Goal: Task Accomplishment & Management: Use online tool/utility

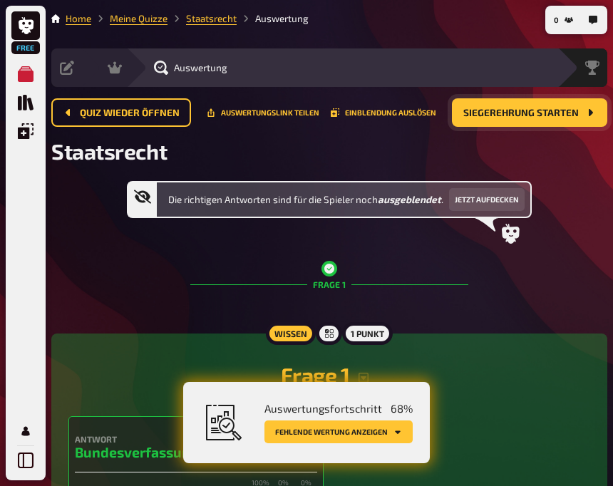
click at [521, 101] on button "Siegerehrung starten" at bounding box center [529, 112] width 155 height 29
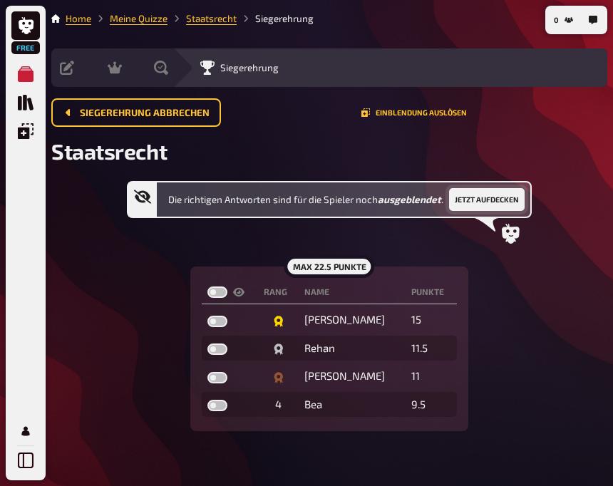
click at [464, 203] on button "Jetzt aufdecken" at bounding box center [487, 199] width 76 height 23
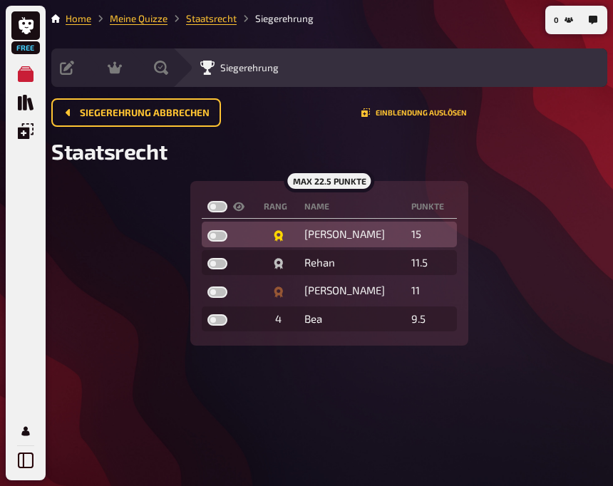
click at [406, 232] on td "15" at bounding box center [431, 235] width 51 height 26
click at [220, 236] on label at bounding box center [218, 235] width 20 height 11
click at [208, 230] on input "checkbox" at bounding box center [207, 230] width 1 height 1
checkbox input "true"
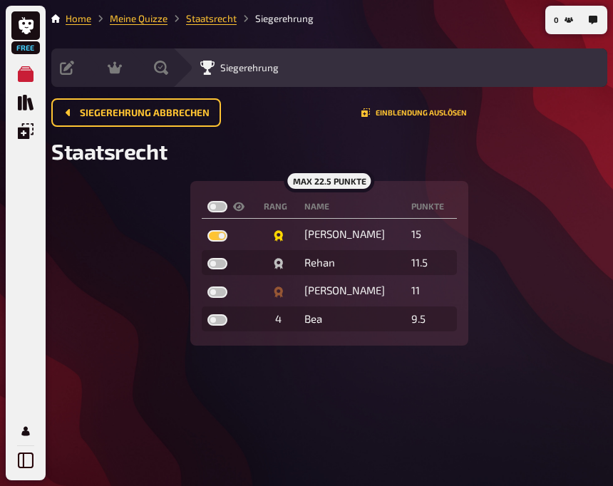
click at [215, 208] on label at bounding box center [218, 206] width 20 height 11
click at [208, 201] on input "checkbox" at bounding box center [207, 200] width 1 height 1
checkbox input "true"
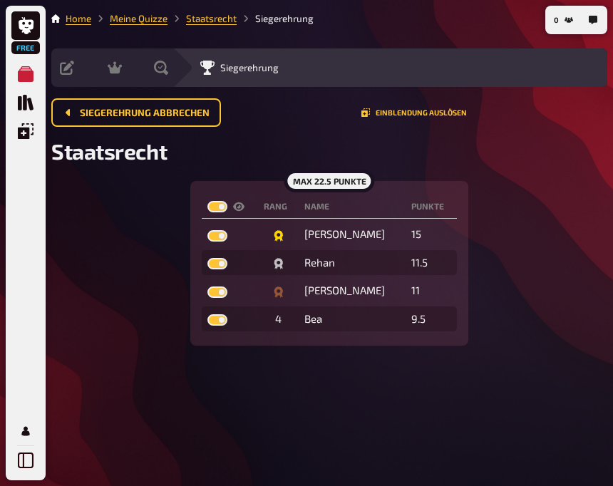
checkbox input "true"
click at [225, 73] on div "Siegerehrung" at bounding box center [239, 68] width 78 height 14
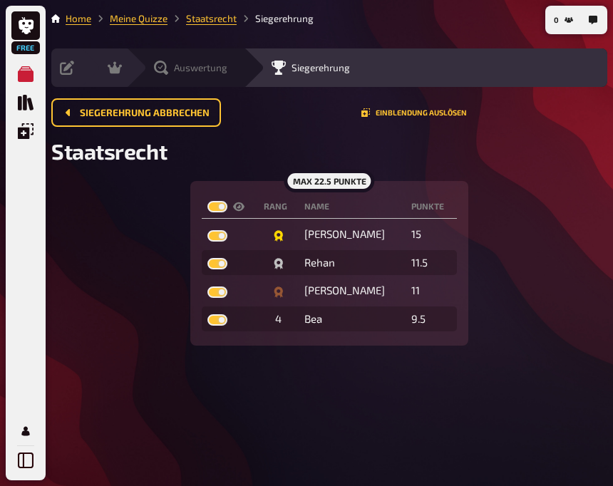
click at [153, 68] on div "Auswertung" at bounding box center [194, 68] width 98 height 14
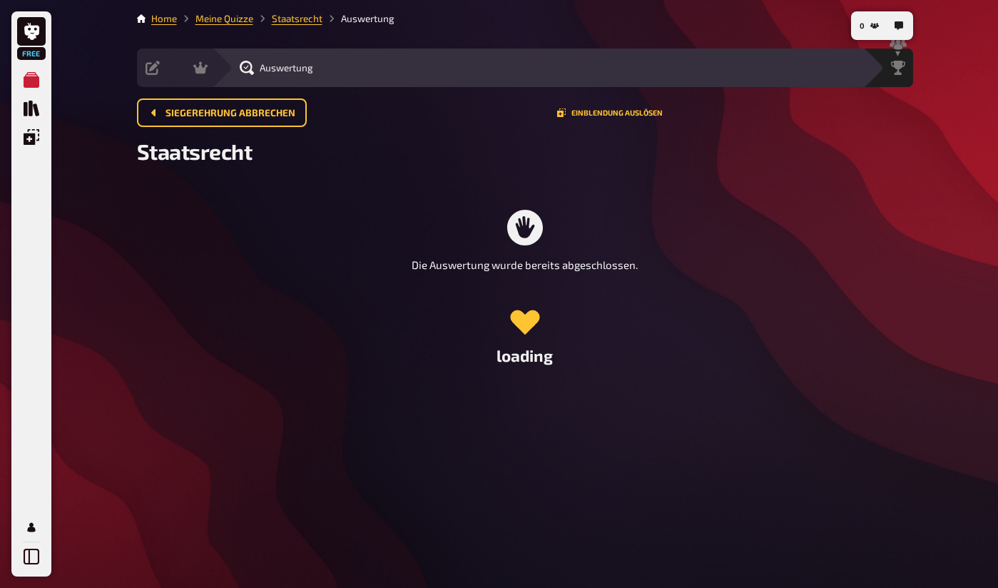
click at [214, 69] on div "Auswertung" at bounding box center [537, 67] width 651 height 39
click at [199, 112] on span "Siegerehrung abbrechen" at bounding box center [230, 113] width 130 height 10
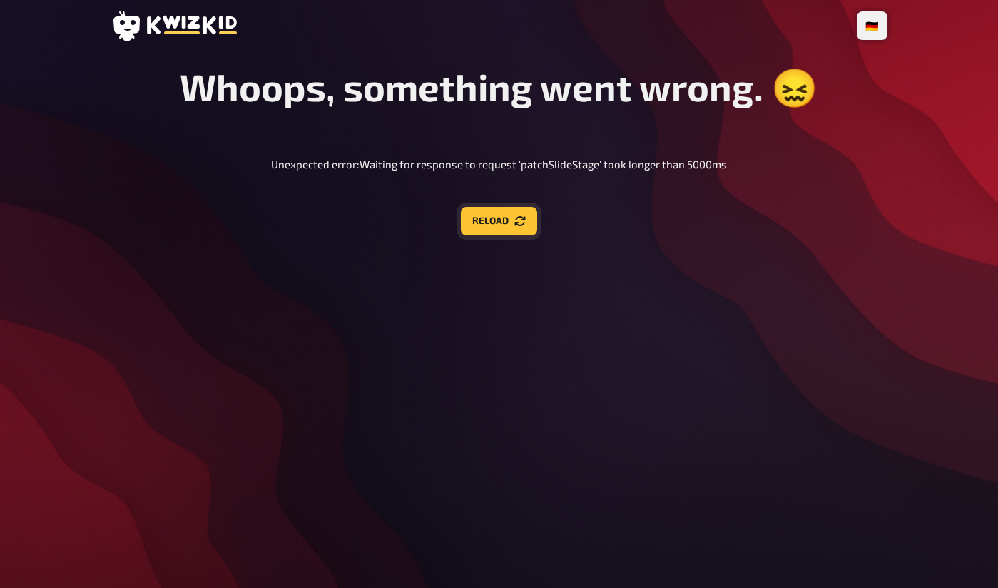
click at [511, 231] on button "Reload" at bounding box center [499, 221] width 76 height 29
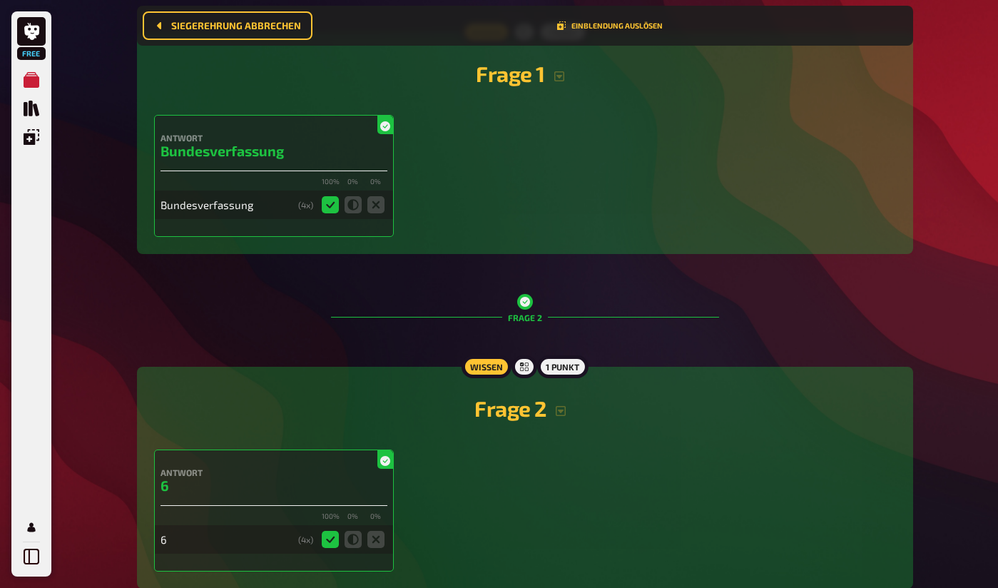
scroll to position [377, 0]
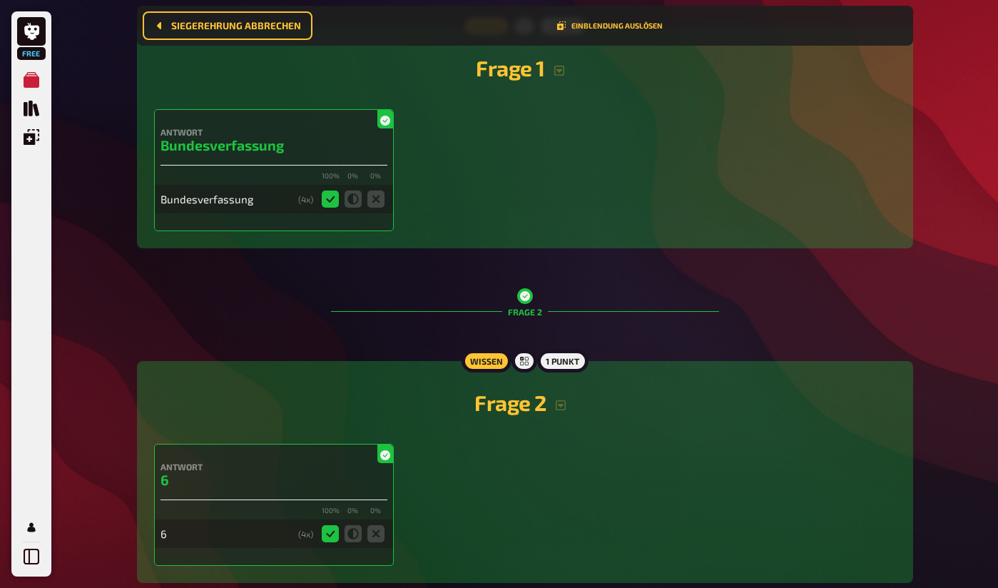
click at [381, 199] on icon at bounding box center [375, 198] width 17 height 17
click at [331, 200] on icon at bounding box center [330, 198] width 17 height 17
click at [386, 121] on icon at bounding box center [385, 121] width 10 height 10
click at [209, 204] on div "Bundesverfassung" at bounding box center [226, 199] width 132 height 13
click at [329, 201] on icon at bounding box center [330, 198] width 17 height 17
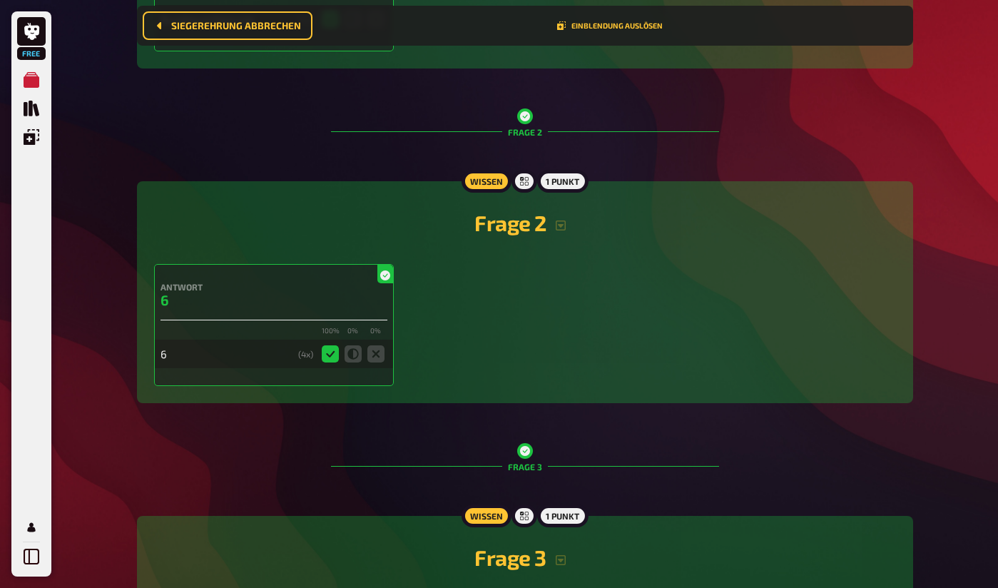
scroll to position [570, 0]
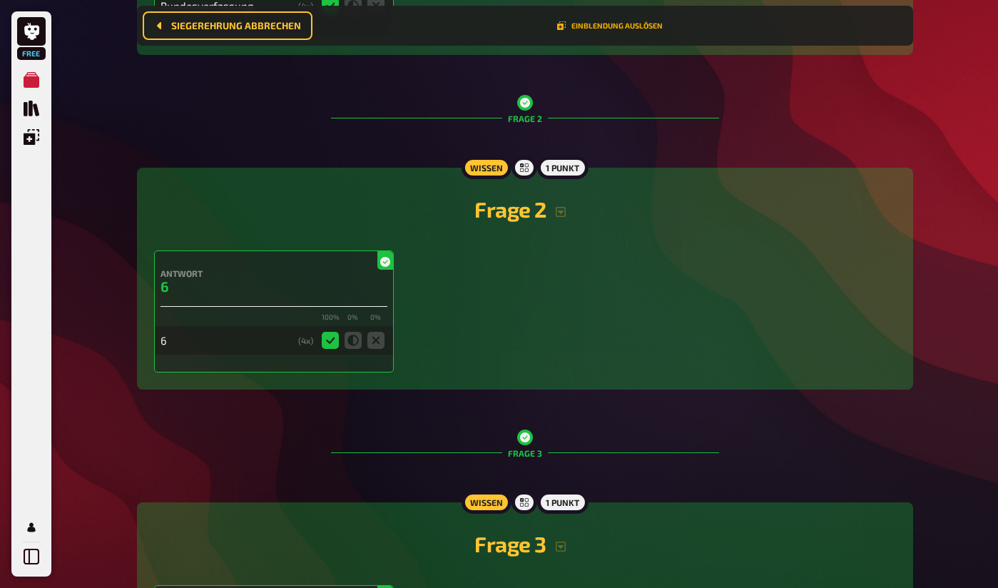
click at [594, 26] on button "Einblendung auslösen" at bounding box center [610, 25] width 106 height 9
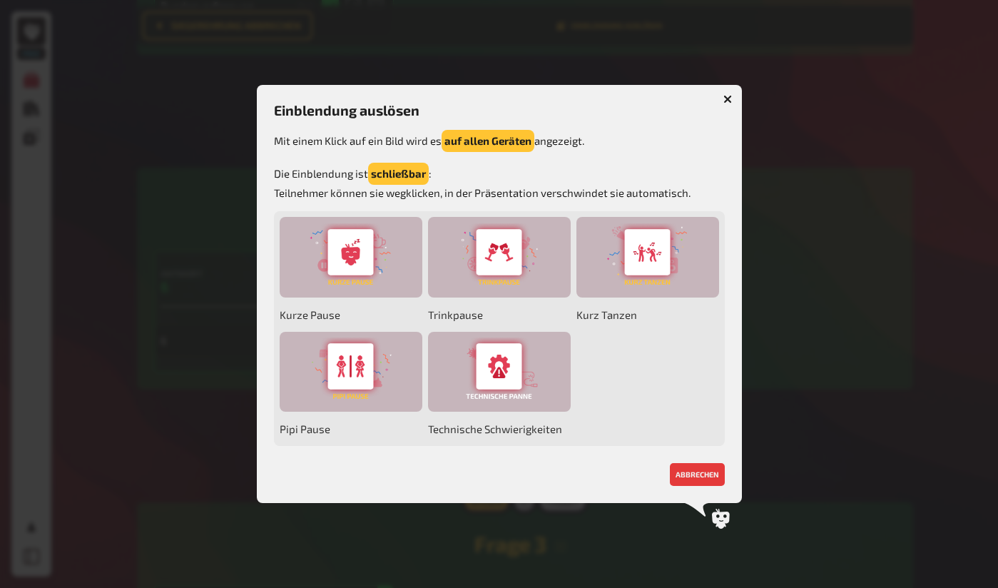
click at [731, 97] on icon "button" at bounding box center [727, 99] width 9 height 9
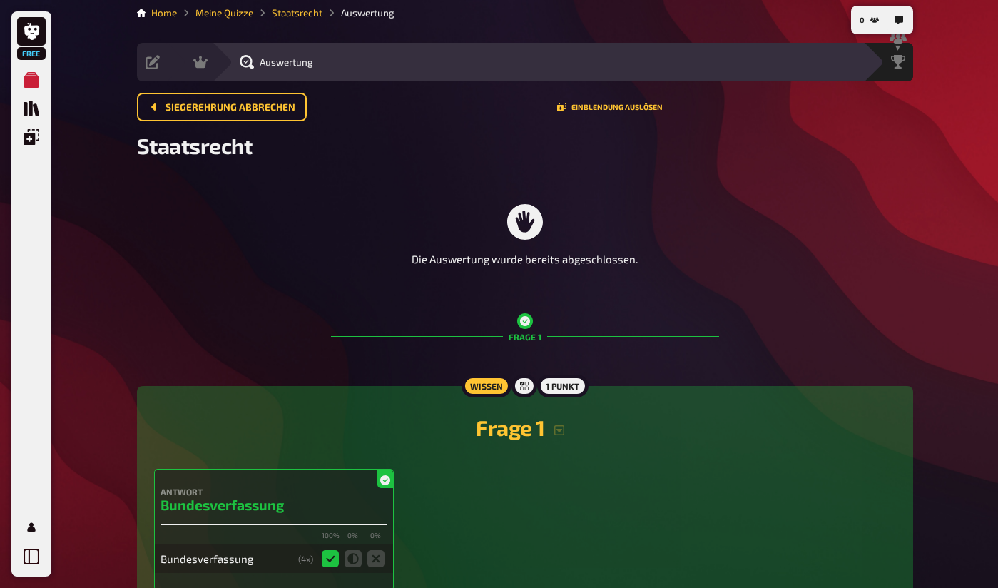
scroll to position [6, 0]
click at [265, 54] on div "Moderation undefined" at bounding box center [234, 61] width 98 height 14
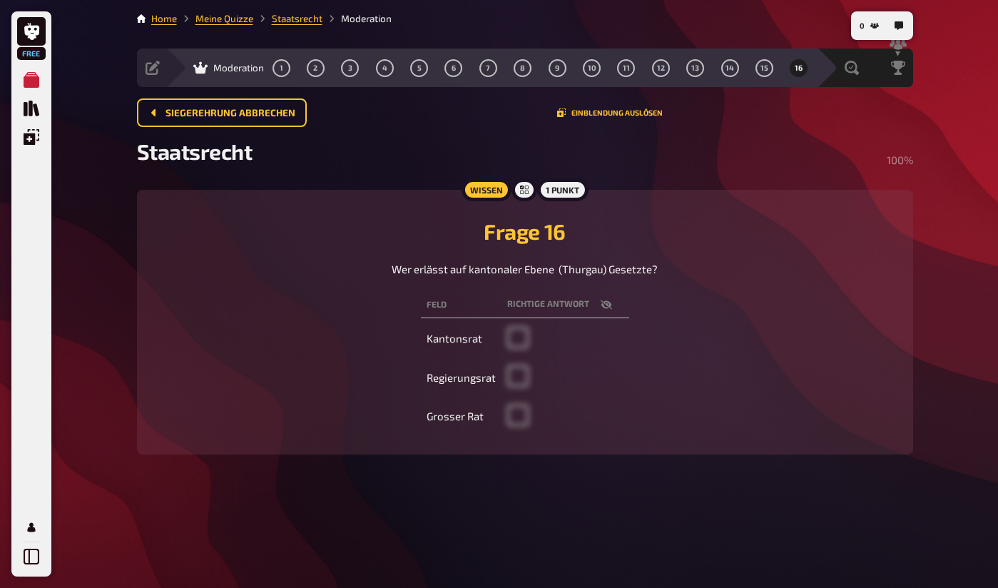
click at [370, 21] on li "Moderation" at bounding box center [356, 18] width 69 height 14
click at [321, 16] on link "Staatsrecht" at bounding box center [297, 18] width 51 height 11
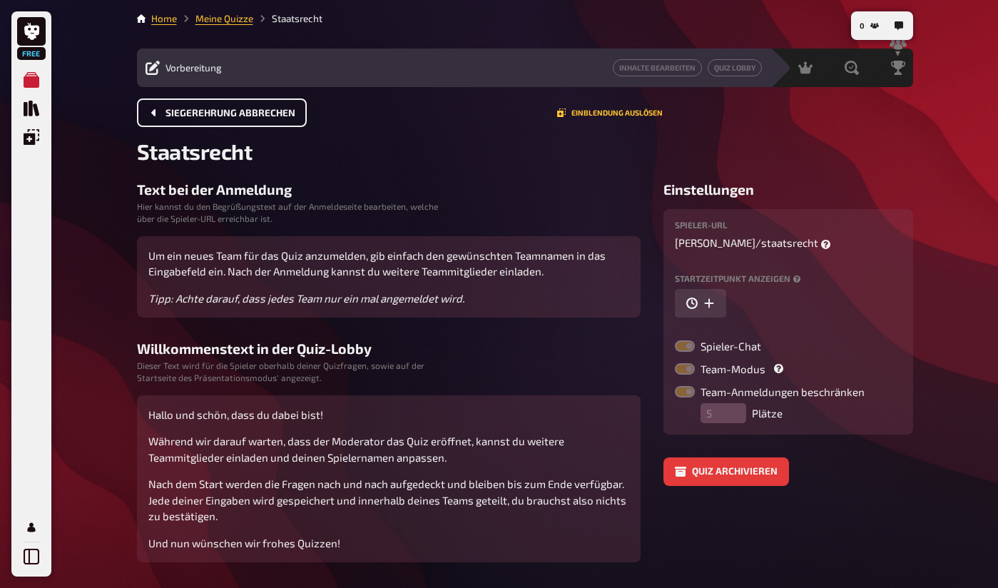
click at [276, 118] on button "Siegerehrung abbrechen" at bounding box center [222, 112] width 170 height 29
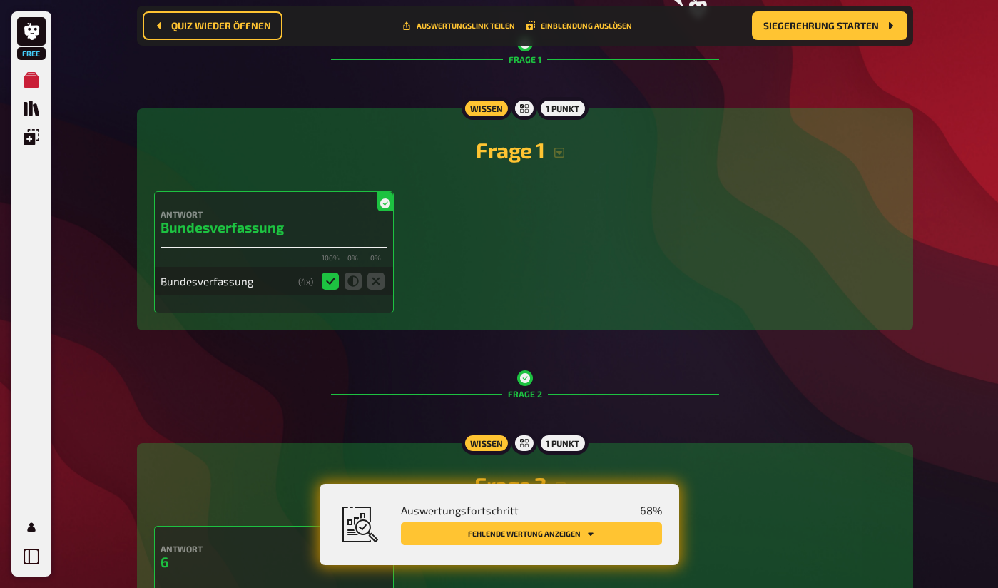
scroll to position [265, 0]
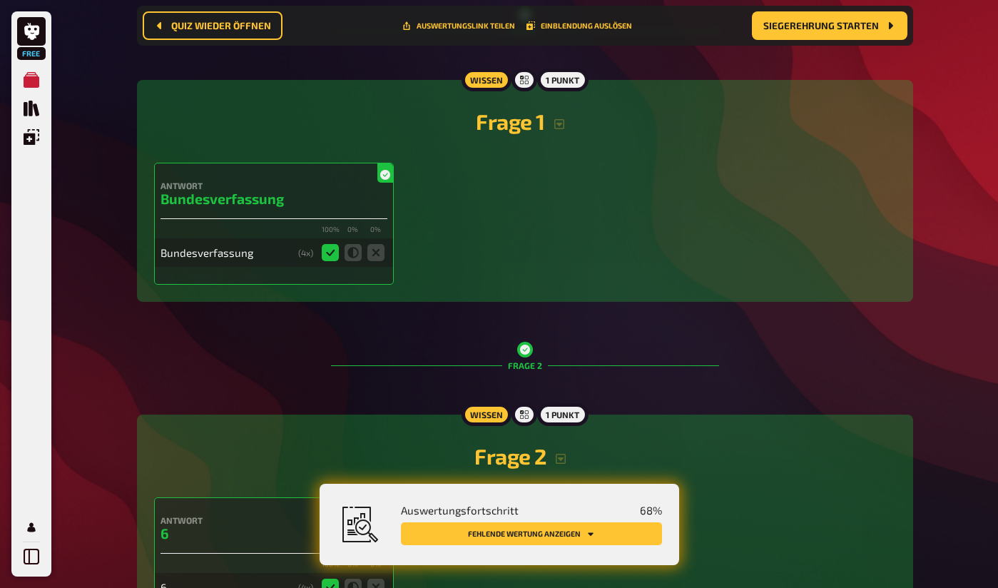
click at [329, 251] on icon at bounding box center [330, 252] width 17 height 17
click at [310, 254] on div "( 4 x)" at bounding box center [305, 252] width 15 height 10
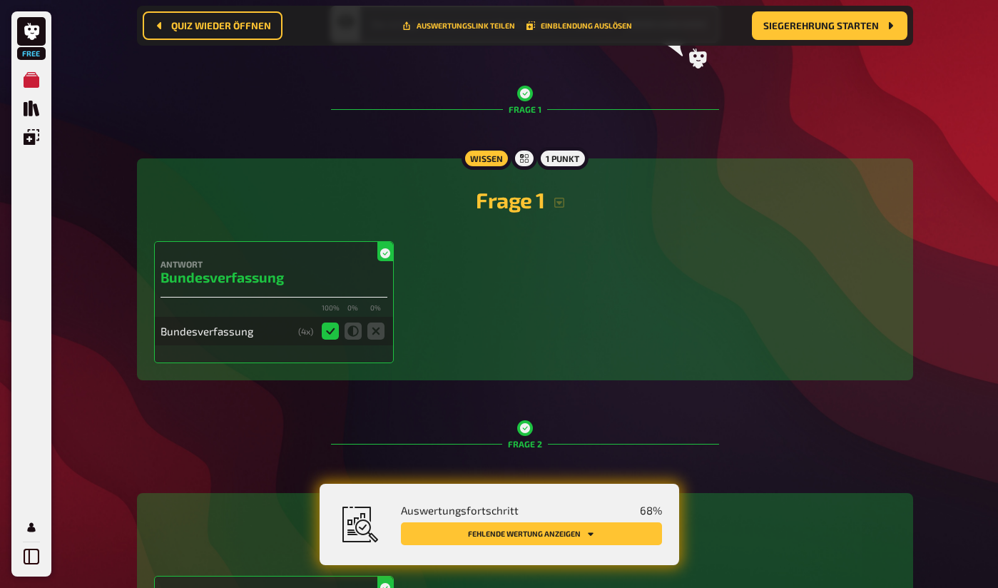
scroll to position [0, 0]
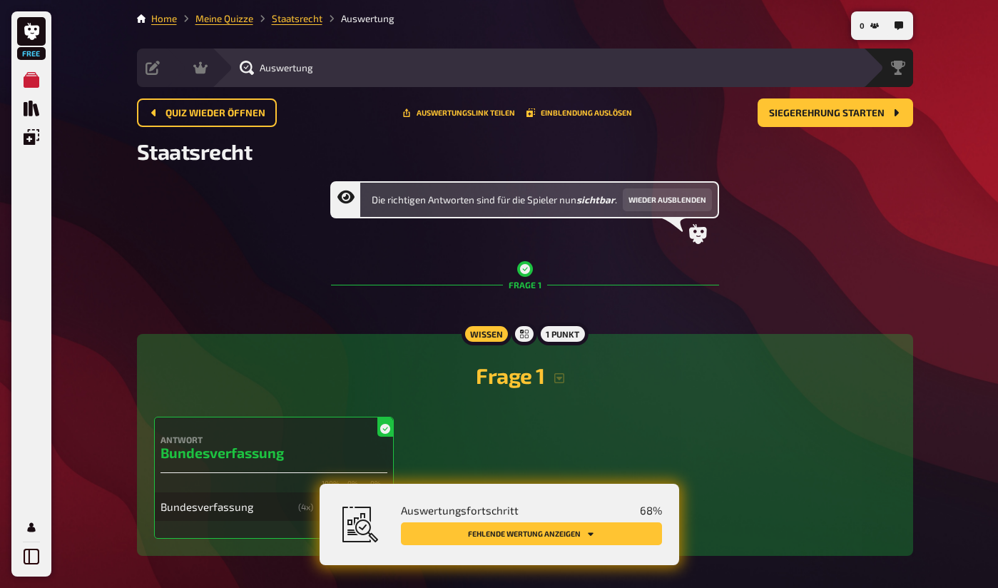
click at [373, 21] on li "Auswertung" at bounding box center [358, 18] width 72 height 14
click at [826, 115] on span "Siegerehrung starten" at bounding box center [827, 113] width 116 height 10
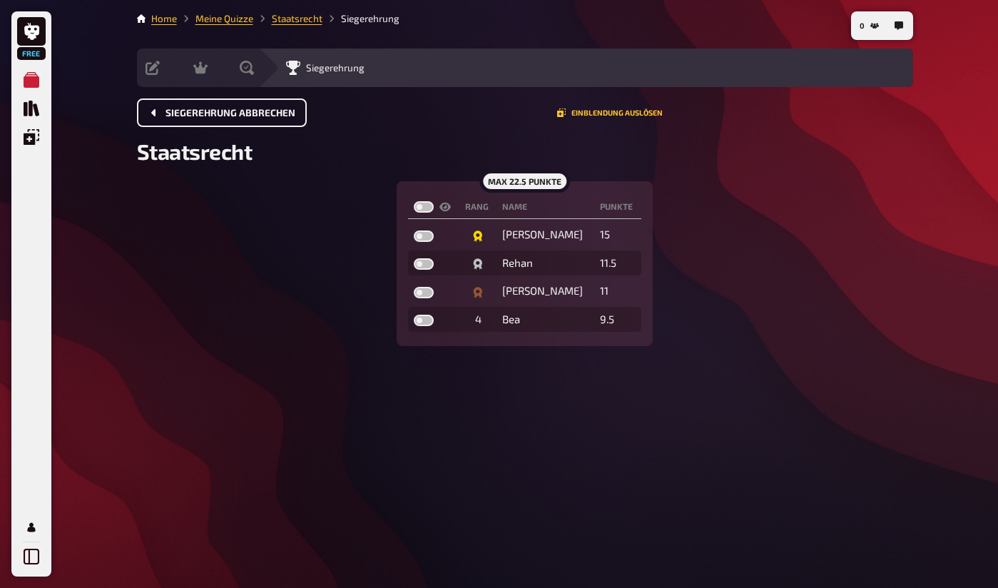
click at [267, 113] on span "Siegerehrung abbrechen" at bounding box center [230, 113] width 130 height 10
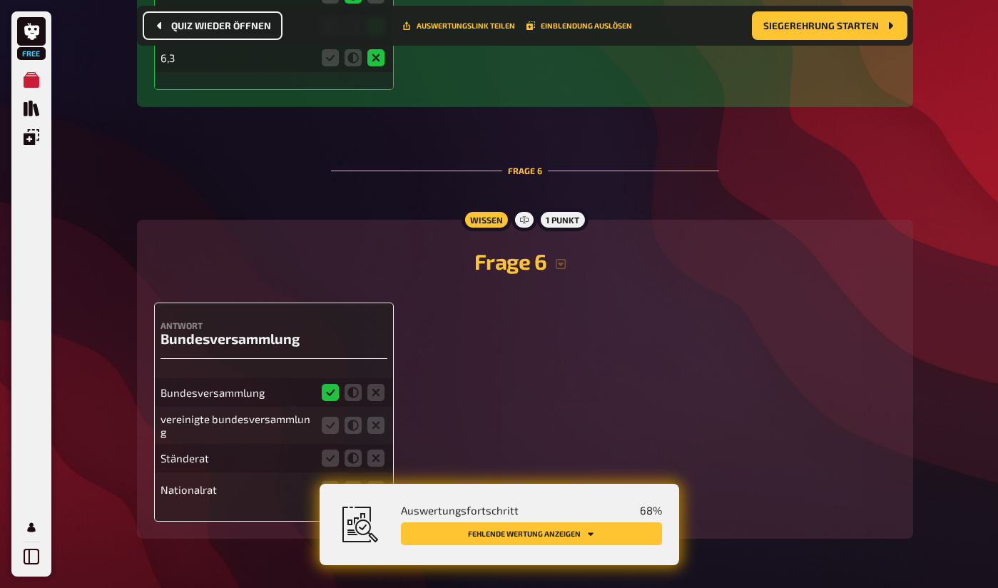
scroll to position [1930, 0]
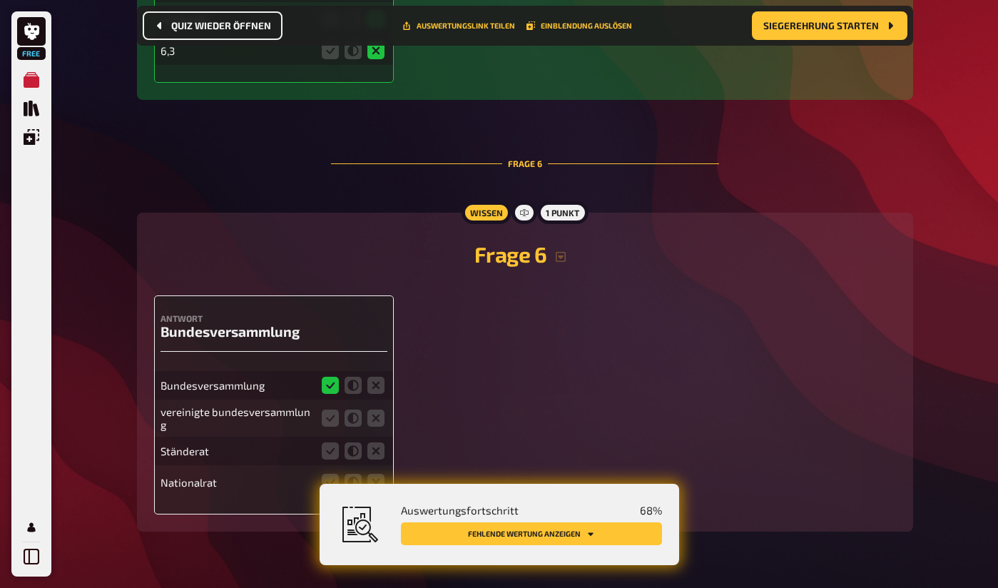
click at [552, 219] on div "1 Punkt" at bounding box center [562, 212] width 51 height 23
click at [522, 217] on icon at bounding box center [524, 212] width 9 height 9
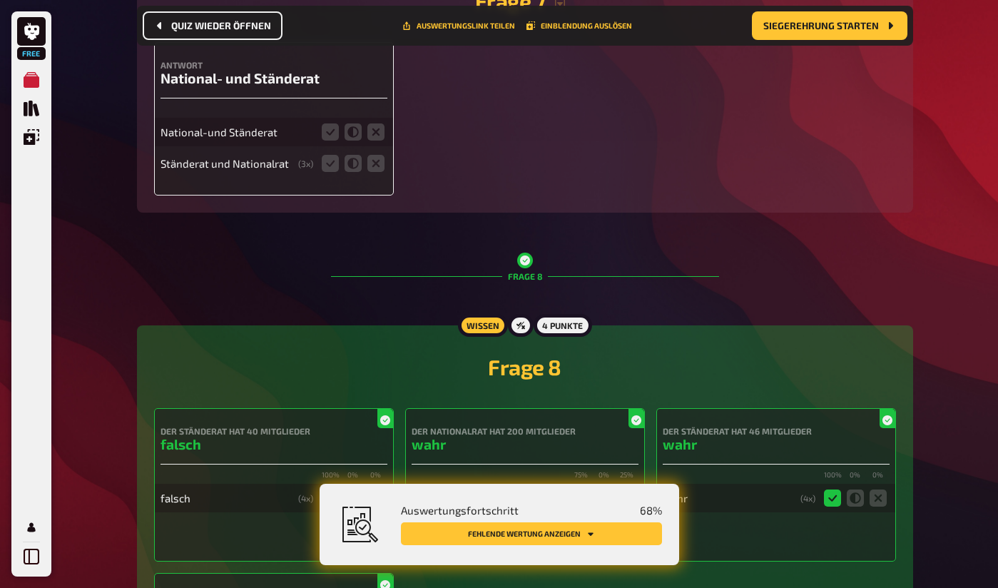
scroll to position [2618, 0]
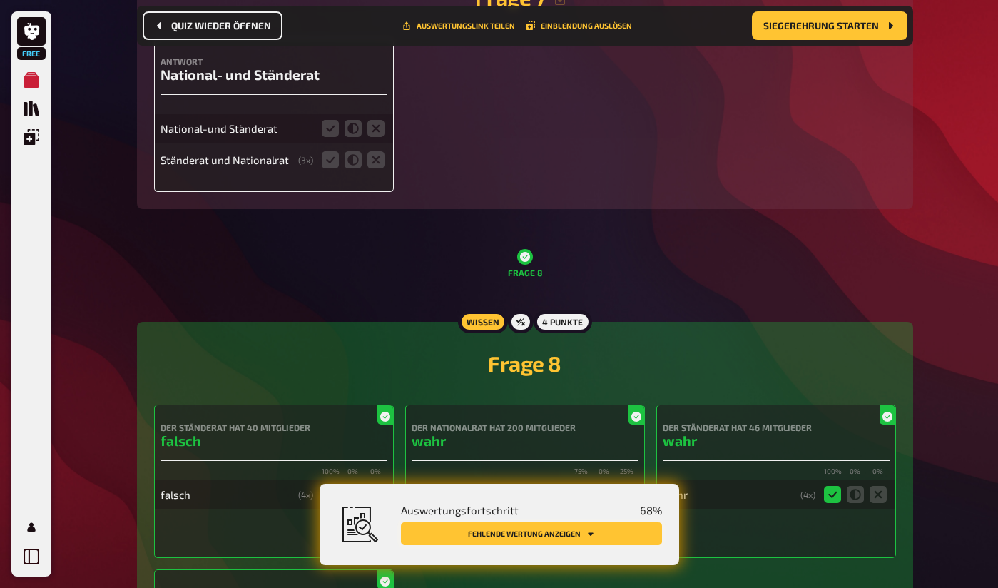
click at [412, 533] on button "Fehlende Wertung anzeigen" at bounding box center [531, 533] width 261 height 23
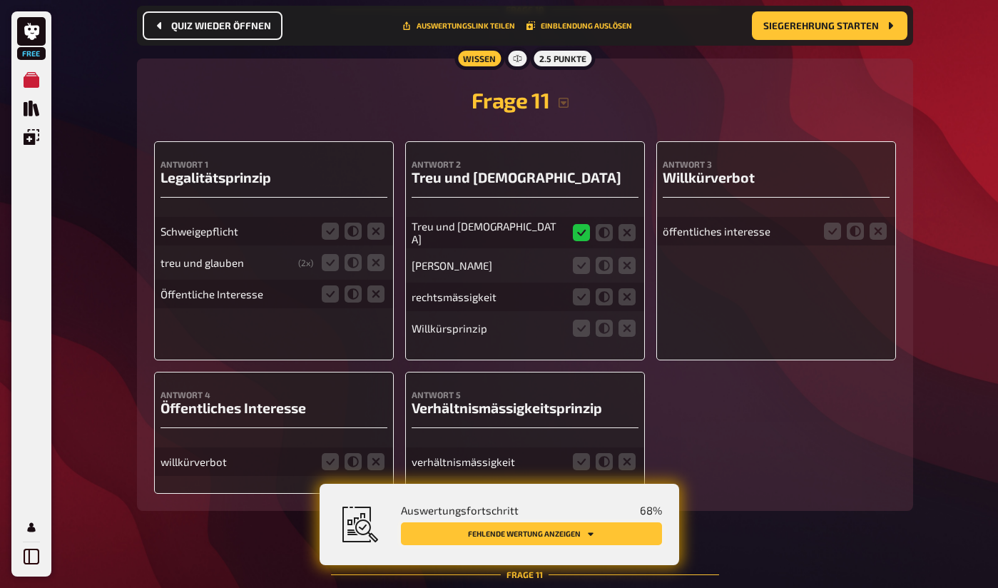
scroll to position [3751, 0]
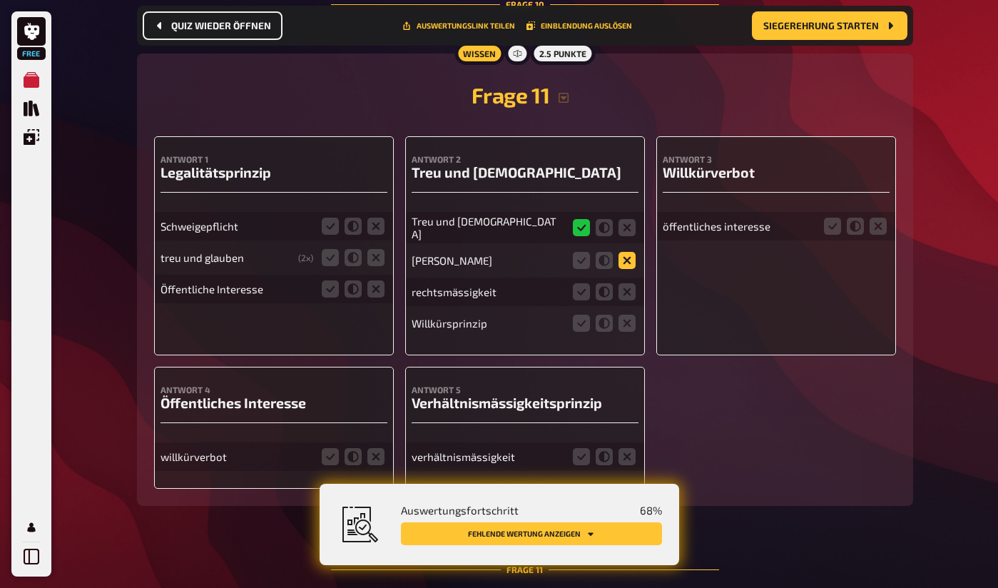
click at [622, 269] on icon at bounding box center [626, 260] width 17 height 17
click at [0, 0] on input "radio" at bounding box center [0, 0] width 0 height 0
click at [582, 300] on icon at bounding box center [581, 291] width 17 height 17
click at [0, 0] on input "radio" at bounding box center [0, 0] width 0 height 0
click at [583, 330] on icon at bounding box center [581, 322] width 17 height 17
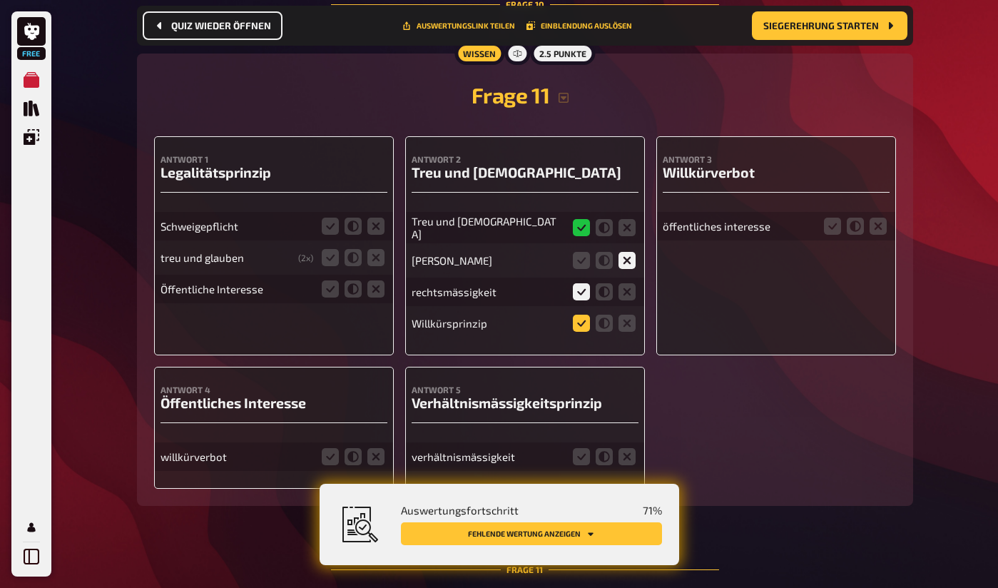
click at [0, 0] on input "radio" at bounding box center [0, 0] width 0 height 0
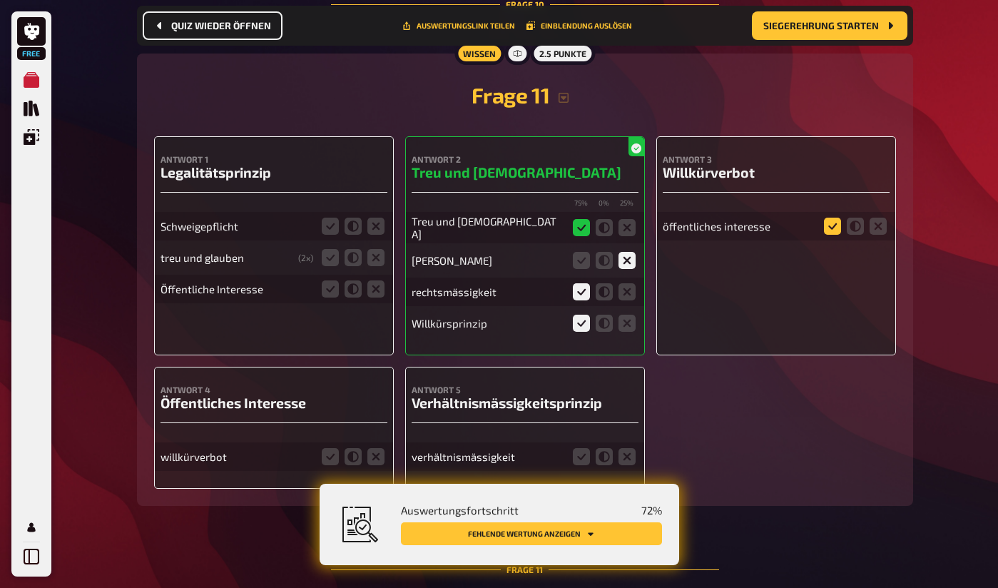
click at [831, 235] on icon at bounding box center [832, 225] width 17 height 17
click at [0, 0] on input "radio" at bounding box center [0, 0] width 0 height 0
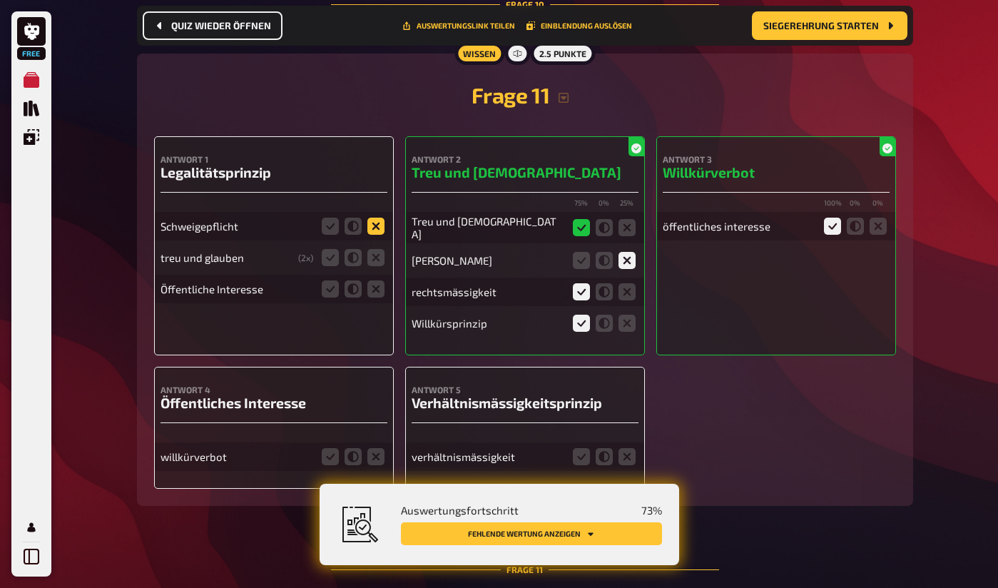
click at [379, 235] on icon at bounding box center [375, 225] width 17 height 17
click at [0, 0] on input "radio" at bounding box center [0, 0] width 0 height 0
click at [327, 266] on icon at bounding box center [330, 257] width 17 height 17
click at [0, 0] on input "radio" at bounding box center [0, 0] width 0 height 0
click at [326, 297] on icon at bounding box center [330, 288] width 17 height 17
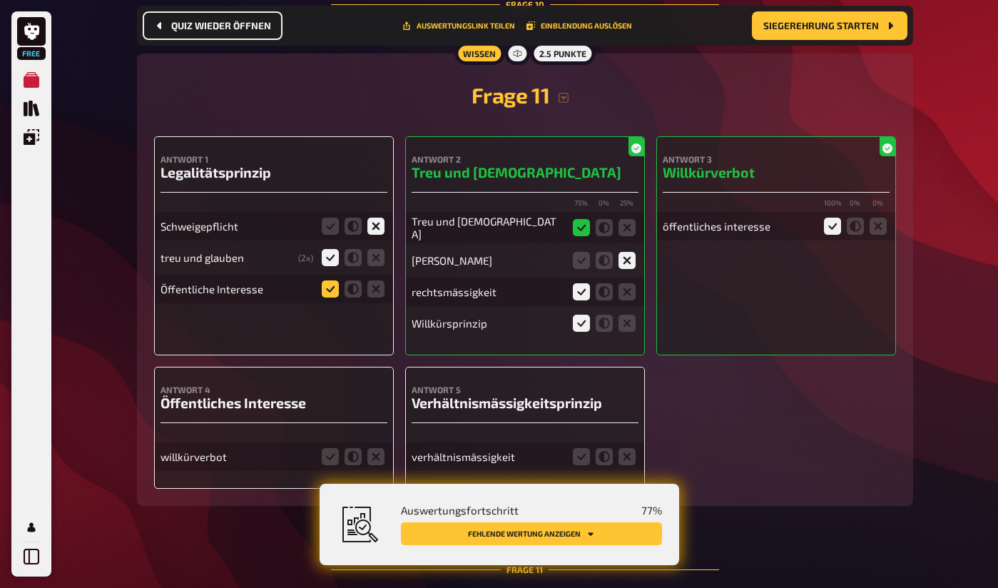
click at [0, 0] on input "radio" at bounding box center [0, 0] width 0 height 0
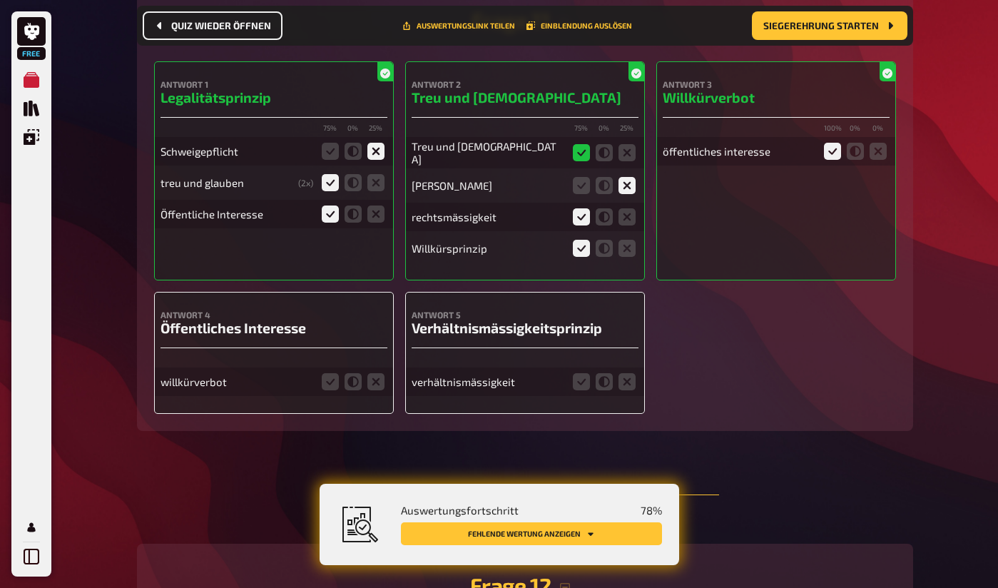
scroll to position [3834, 0]
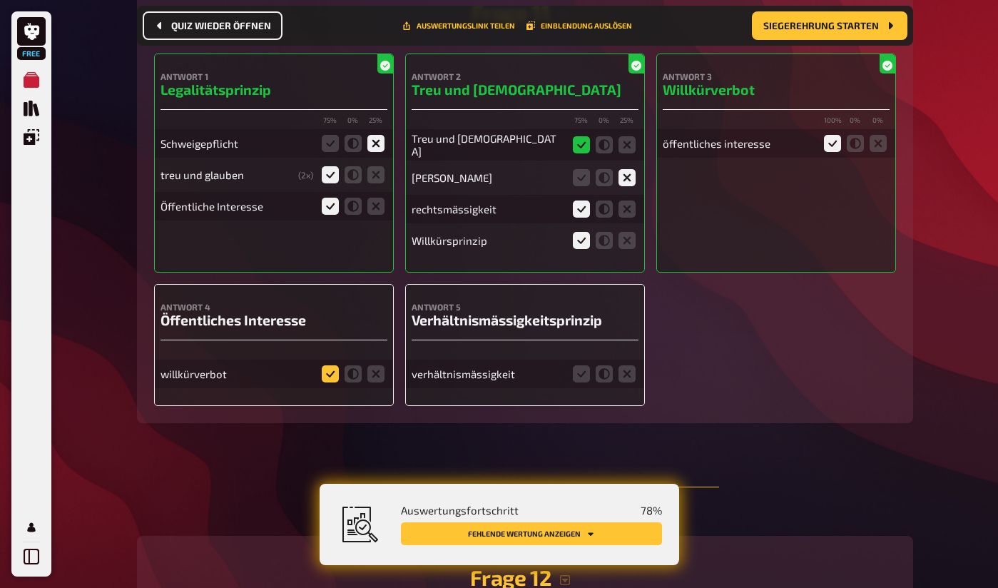
click at [327, 382] on icon at bounding box center [330, 373] width 17 height 17
click at [0, 0] on input "radio" at bounding box center [0, 0] width 0 height 0
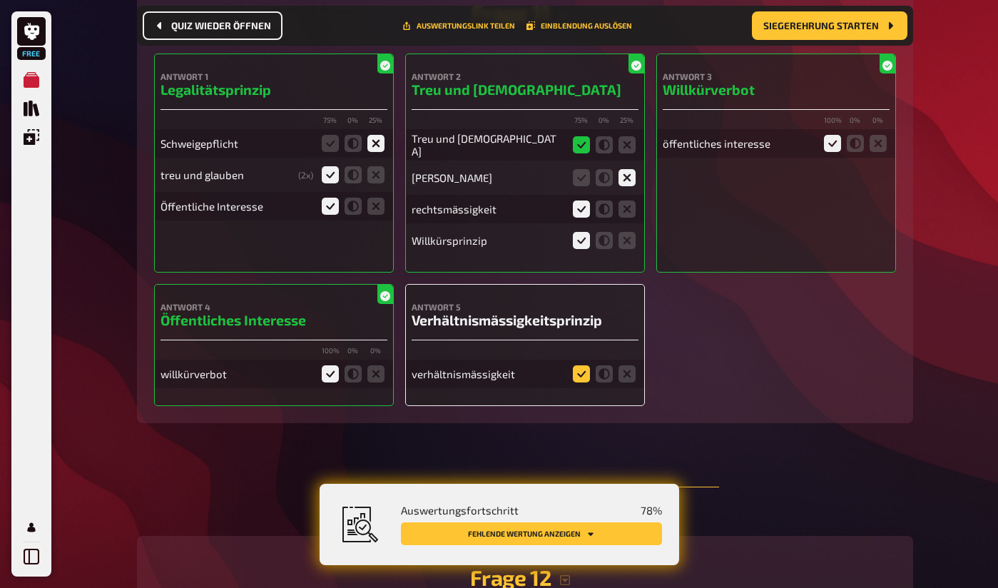
click at [582, 382] on icon at bounding box center [581, 373] width 17 height 17
click at [0, 0] on input "radio" at bounding box center [0, 0] width 0 height 0
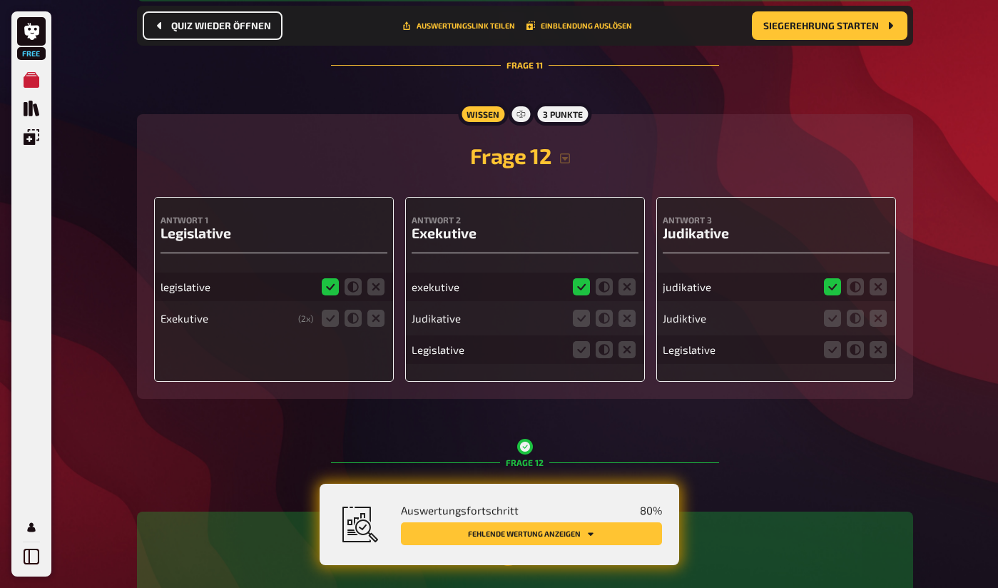
scroll to position [4226, 0]
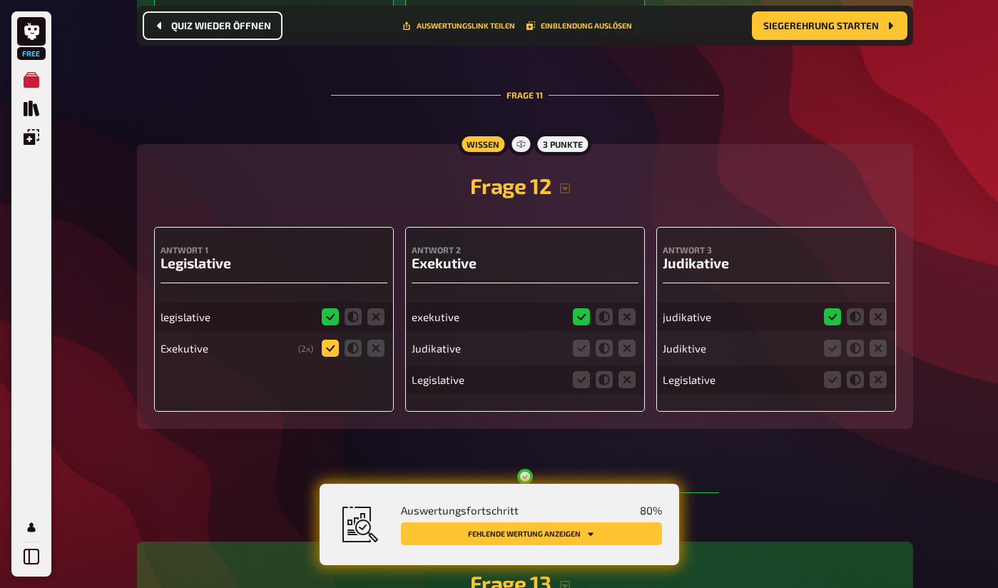
click at [329, 357] on icon at bounding box center [330, 347] width 17 height 17
click at [0, 0] on input "radio" at bounding box center [0, 0] width 0 height 0
click at [583, 357] on icon at bounding box center [581, 347] width 17 height 17
click at [0, 0] on input "radio" at bounding box center [0, 0] width 0 height 0
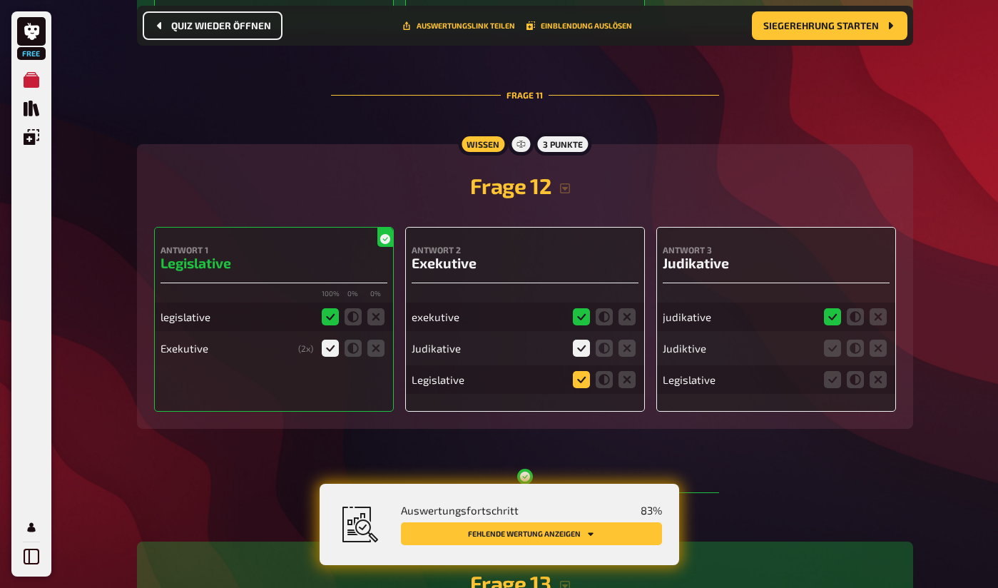
click at [581, 386] on icon at bounding box center [581, 379] width 17 height 17
click at [0, 0] on input "radio" at bounding box center [0, 0] width 0 height 0
click at [828, 357] on icon at bounding box center [832, 347] width 17 height 17
click at [0, 0] on input "radio" at bounding box center [0, 0] width 0 height 0
click at [834, 388] on icon at bounding box center [832, 379] width 17 height 17
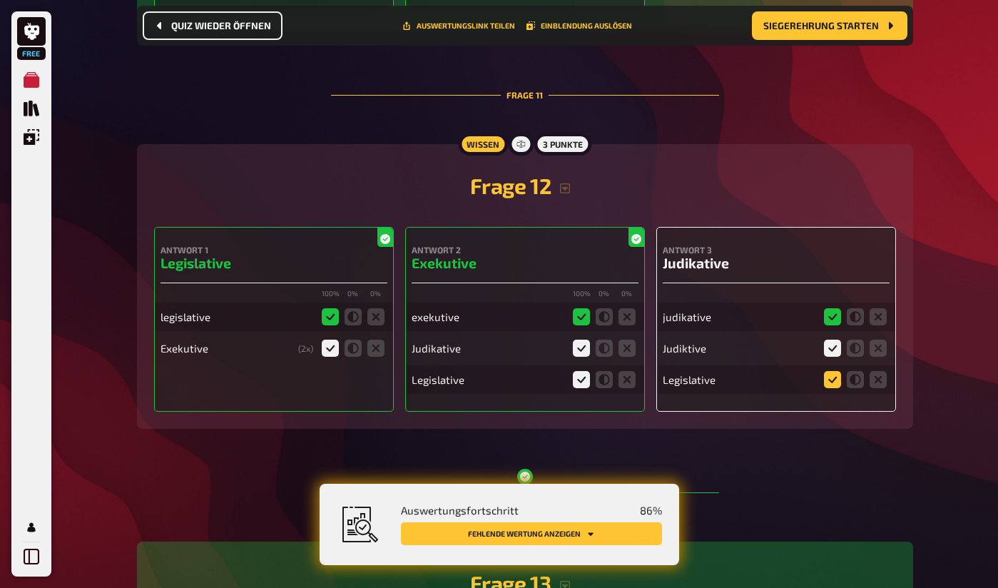
click at [0, 0] on input "radio" at bounding box center [0, 0] width 0 height 0
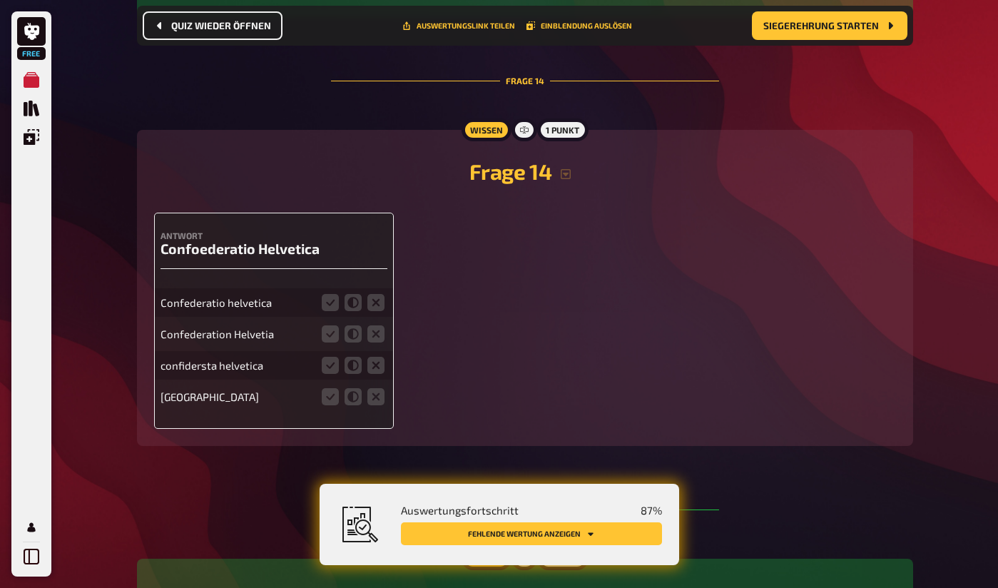
scroll to position [5372, 0]
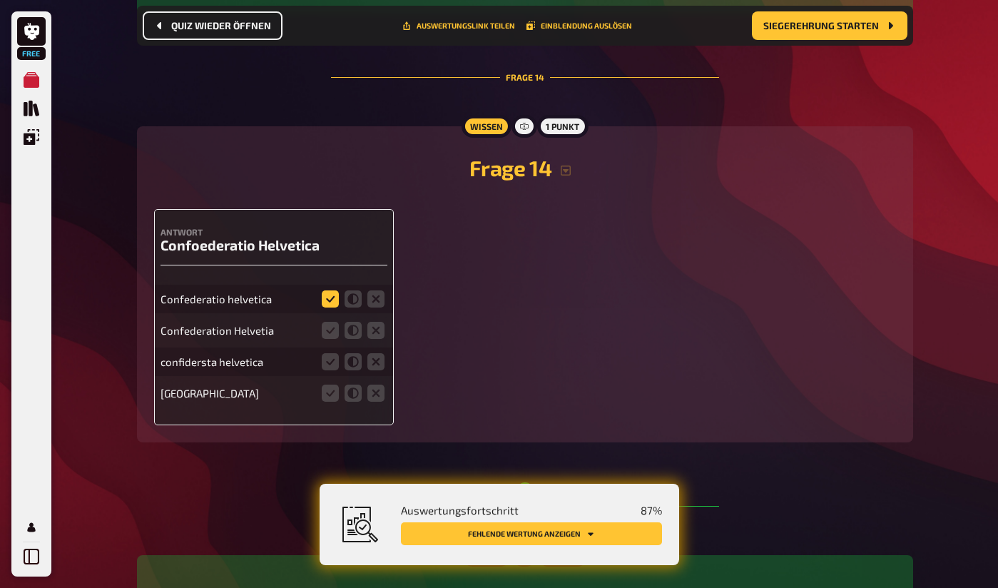
click at [330, 307] on icon at bounding box center [330, 298] width 17 height 17
click at [0, 0] on input "radio" at bounding box center [0, 0] width 0 height 0
click at [333, 339] on icon at bounding box center [330, 330] width 17 height 17
click at [0, 0] on input "radio" at bounding box center [0, 0] width 0 height 0
click at [329, 373] on fieldset at bounding box center [353, 361] width 68 height 23
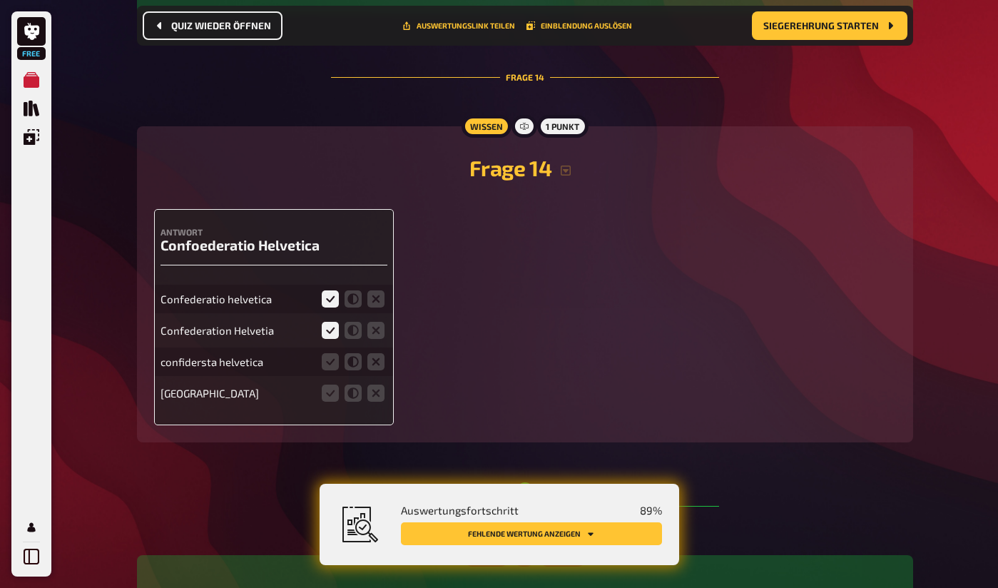
click at [329, 373] on fieldset at bounding box center [353, 361] width 68 height 23
click at [329, 370] on icon at bounding box center [330, 361] width 17 height 17
click at [0, 0] on input "radio" at bounding box center [0, 0] width 0 height 0
click at [330, 401] on icon at bounding box center [330, 392] width 17 height 17
click at [0, 0] on input "radio" at bounding box center [0, 0] width 0 height 0
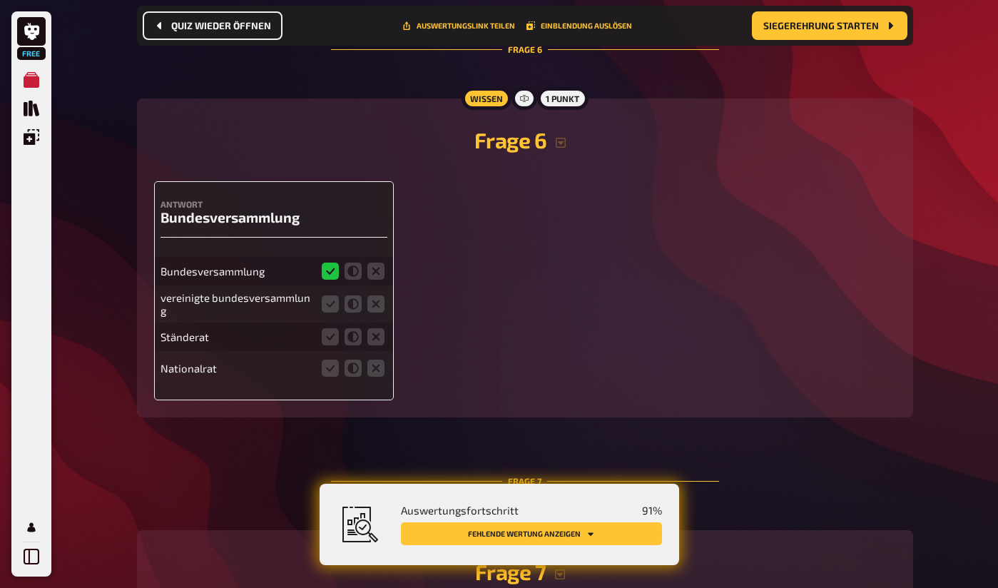
scroll to position [2041, 0]
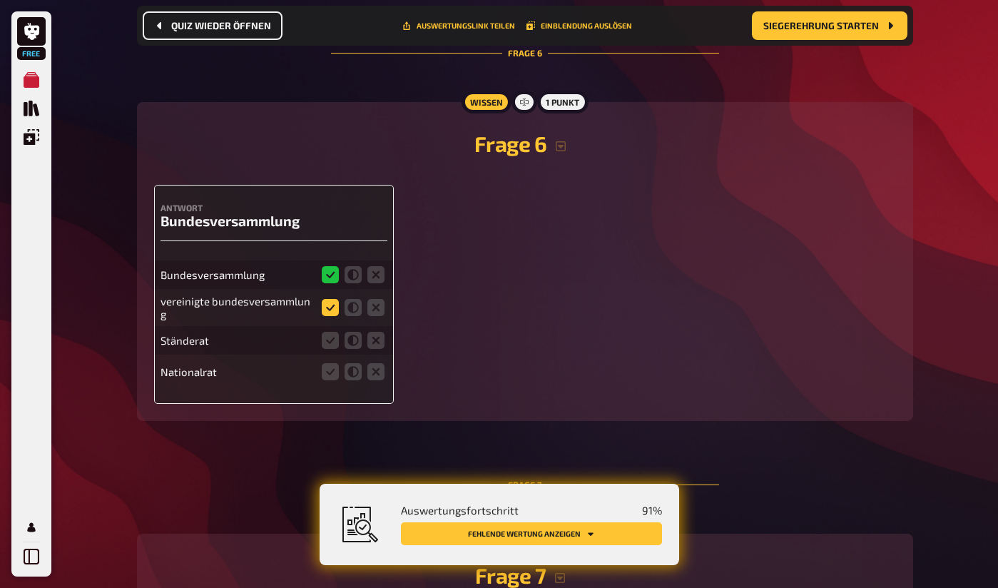
click at [325, 316] on icon at bounding box center [330, 307] width 17 height 17
click at [0, 0] on input "radio" at bounding box center [0, 0] width 0 height 0
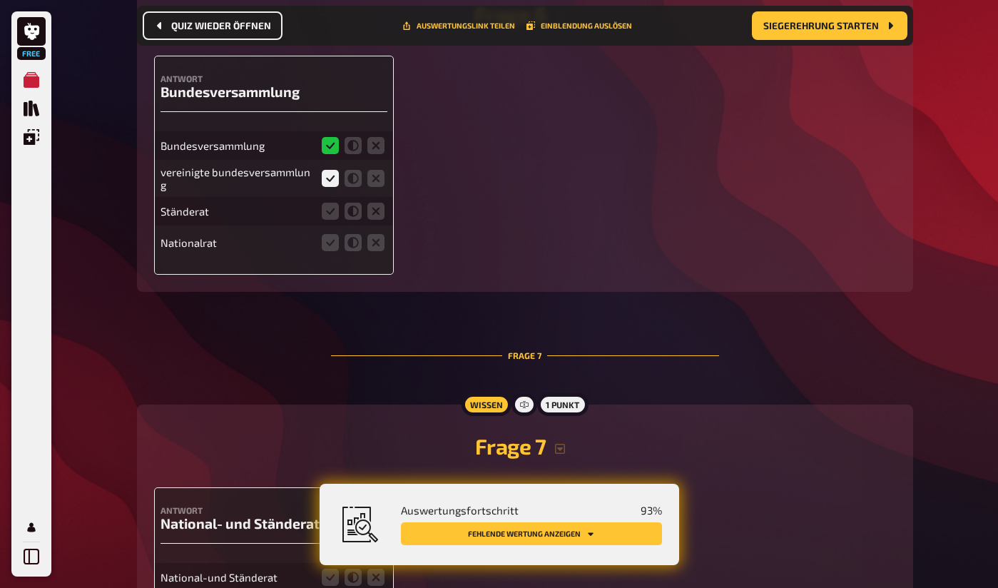
scroll to position [2123, 0]
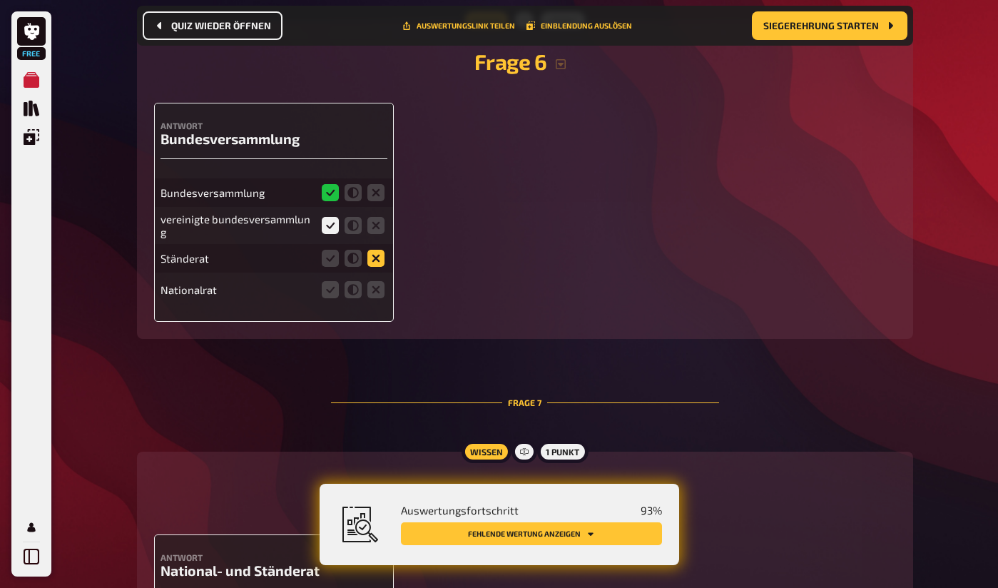
click at [379, 261] on icon at bounding box center [375, 258] width 17 height 17
click at [0, 0] on input "radio" at bounding box center [0, 0] width 0 height 0
click at [380, 294] on icon at bounding box center [375, 289] width 17 height 17
click at [0, 0] on input "radio" at bounding box center [0, 0] width 0 height 0
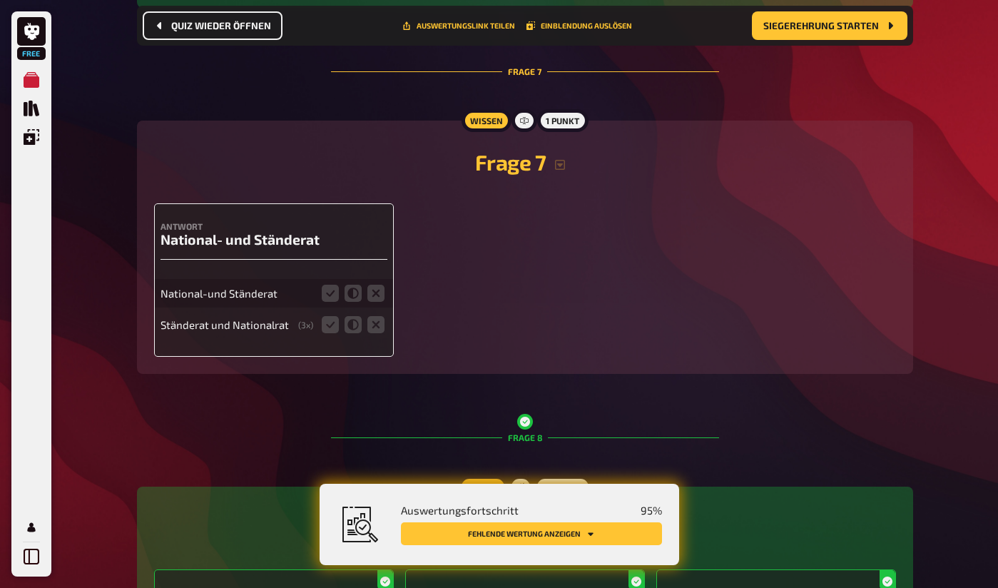
scroll to position [2460, 0]
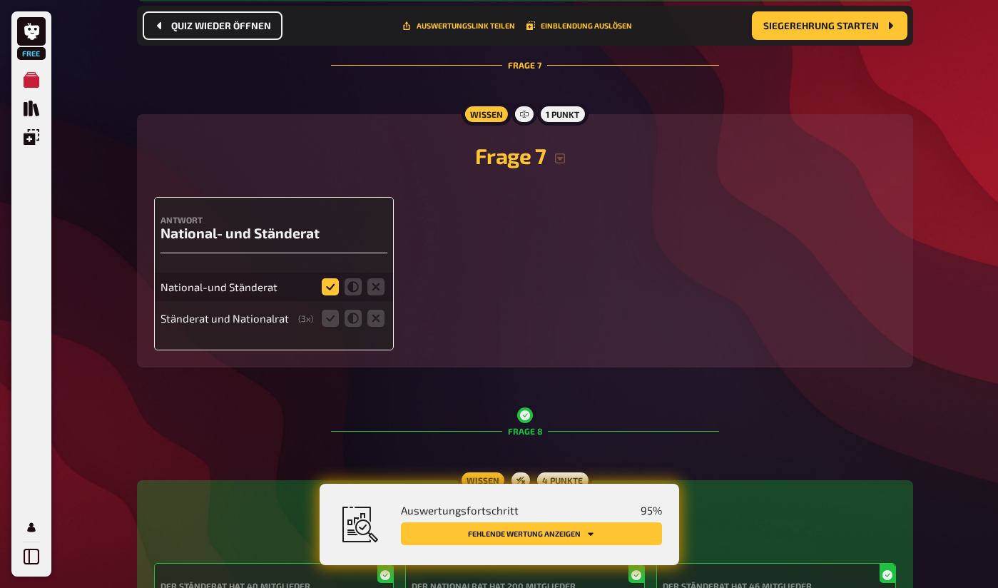
click at [333, 295] on icon at bounding box center [330, 286] width 17 height 17
click at [0, 0] on input "radio" at bounding box center [0, 0] width 0 height 0
click at [331, 322] on icon at bounding box center [330, 317] width 17 height 17
click at [0, 0] on input "radio" at bounding box center [0, 0] width 0 height 0
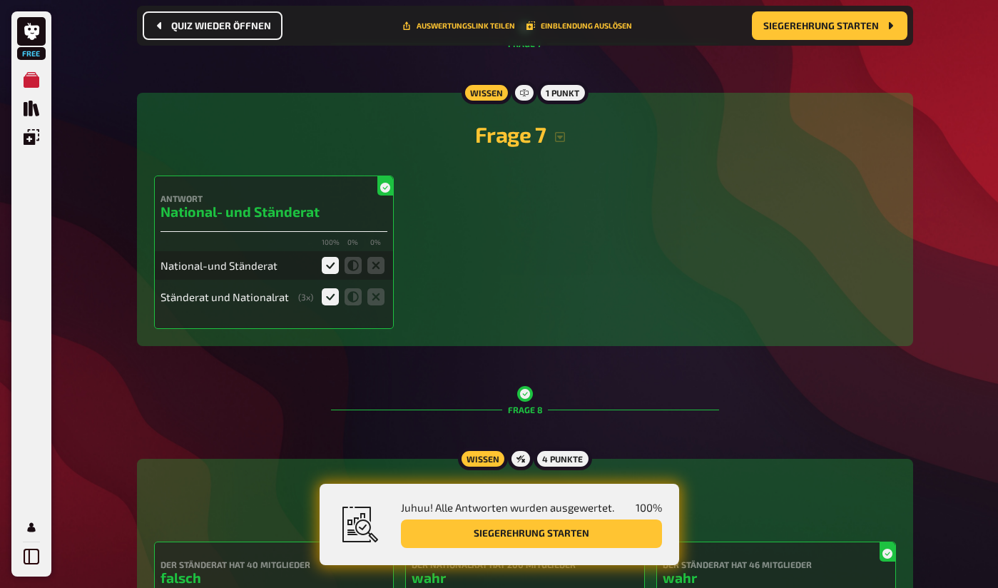
scroll to position [2320, 0]
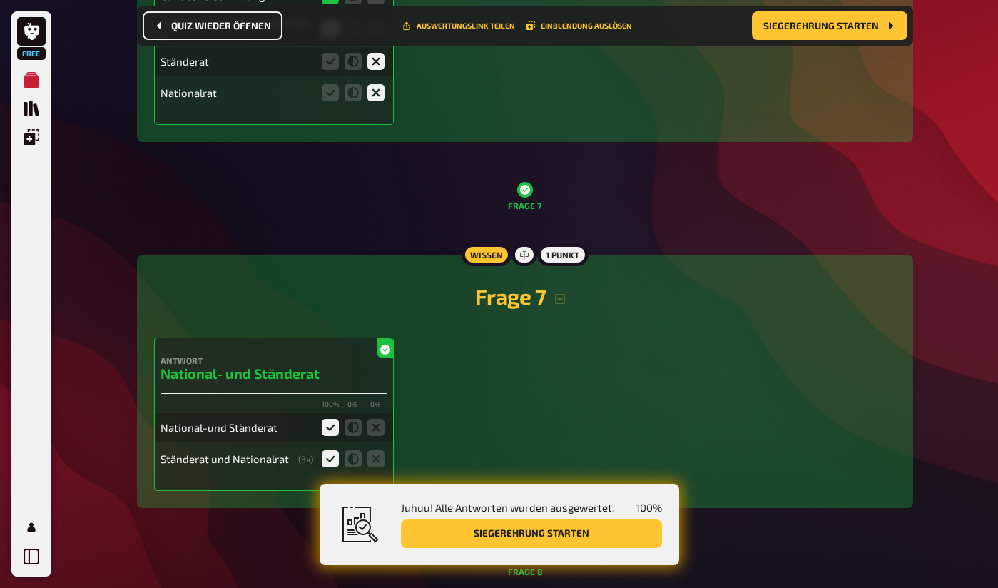
click at [431, 536] on button "Siegerehrung starten" at bounding box center [531, 533] width 261 height 29
